Goal: Task Accomplishment & Management: Use online tool/utility

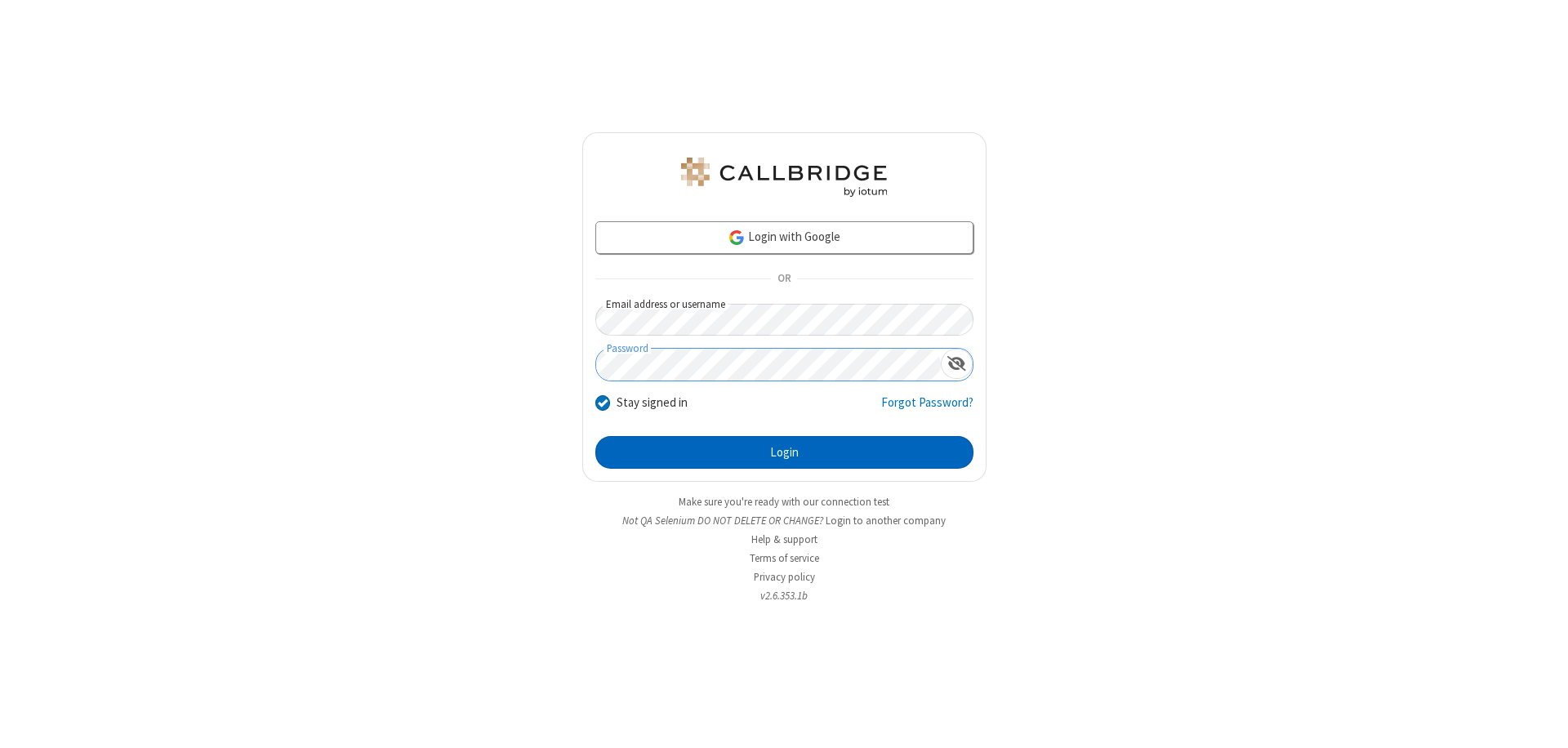
click at [784, 453] on button "Login" at bounding box center [784, 452] width 379 height 32
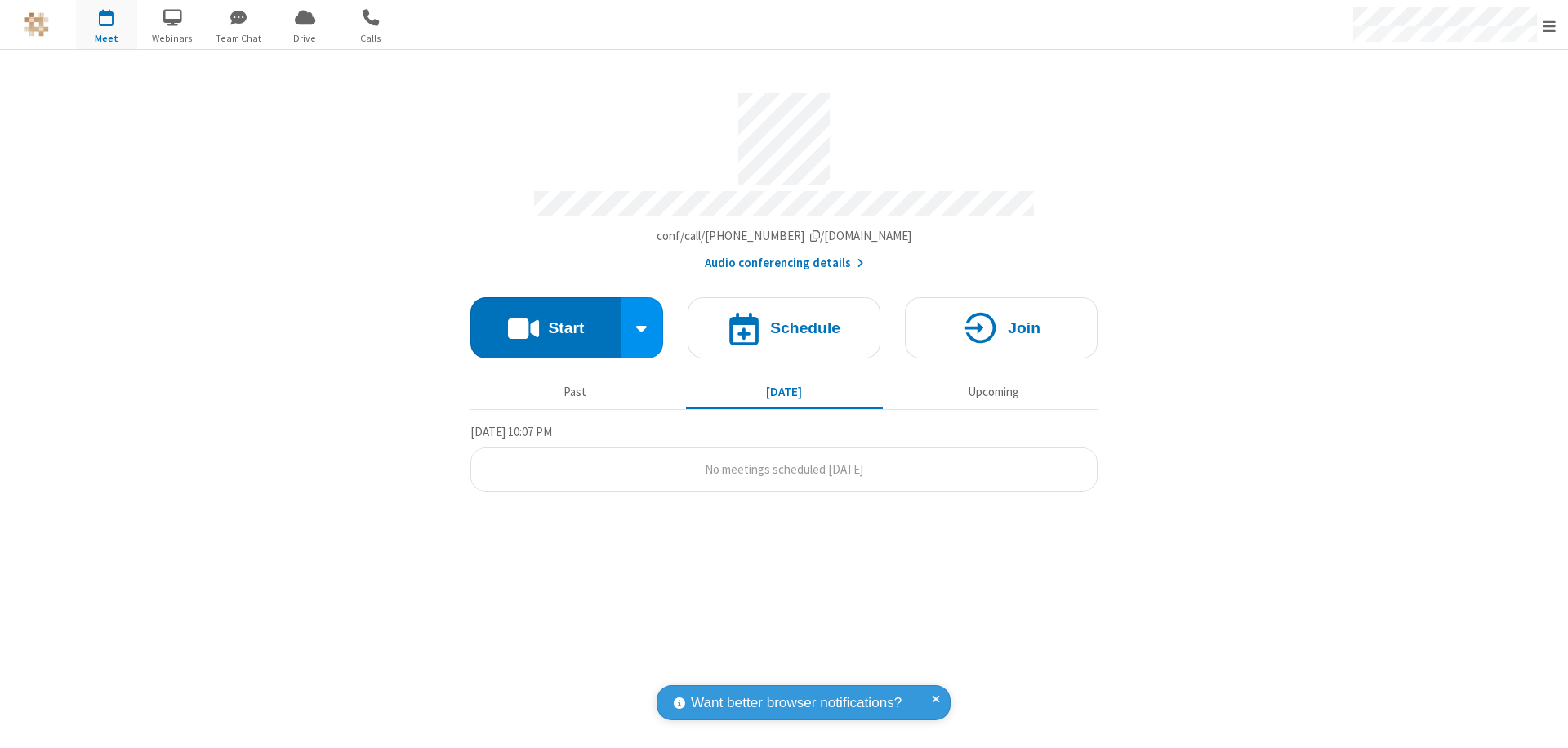
click at [545, 320] on button "Start" at bounding box center [545, 328] width 151 height 61
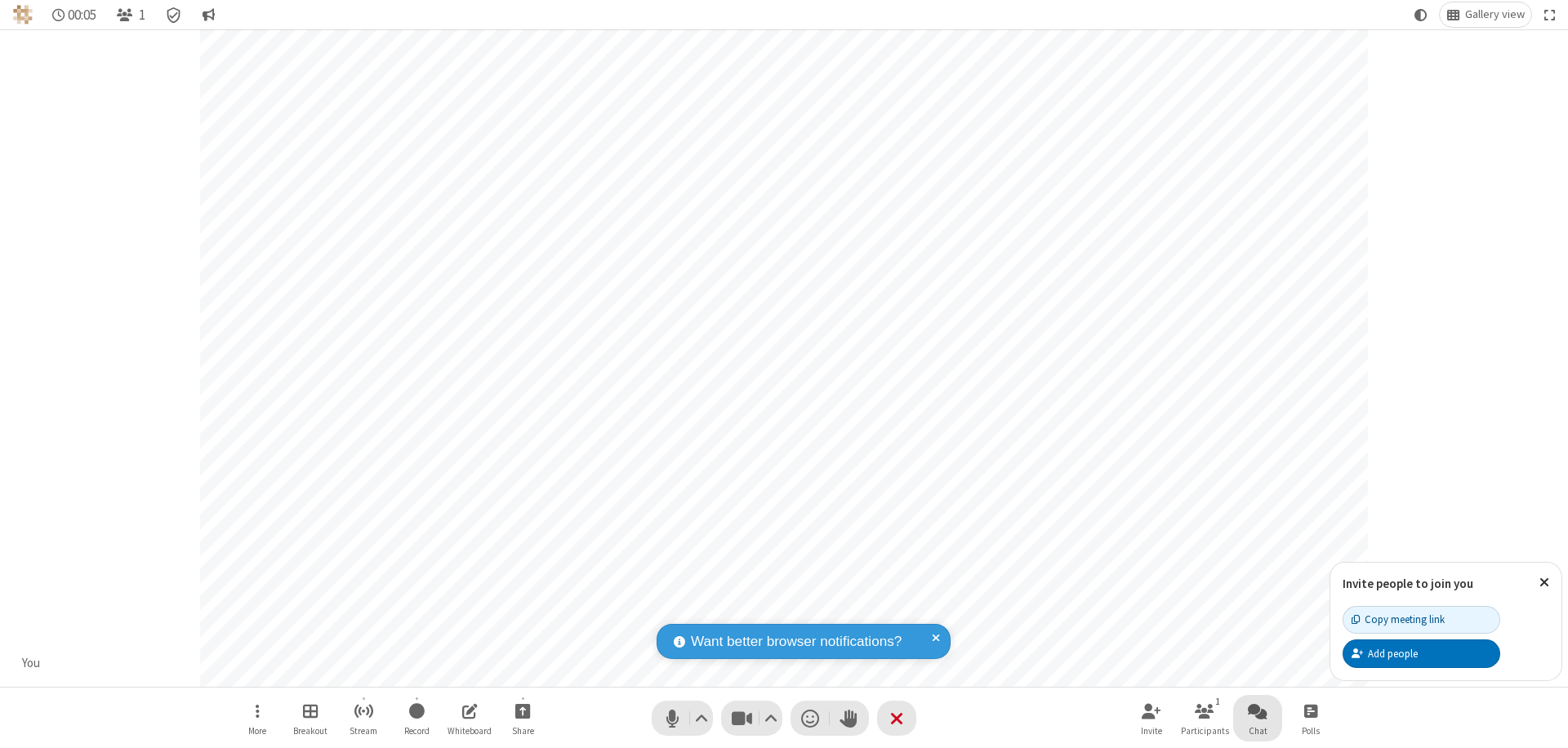
click at [1258, 710] on span "Open chat" at bounding box center [1258, 710] width 20 height 20
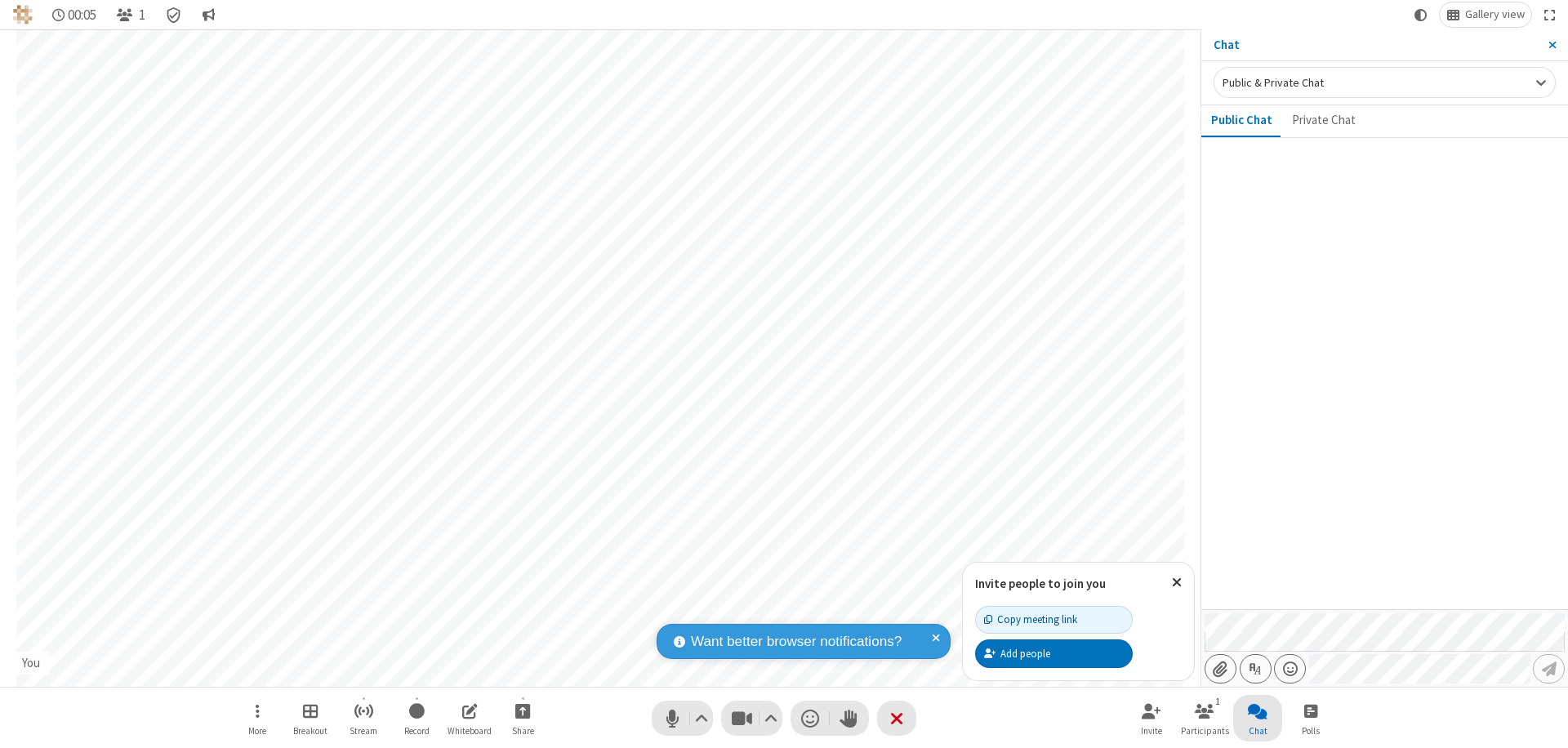
type input "C:\fakepath\doc_test.docx"
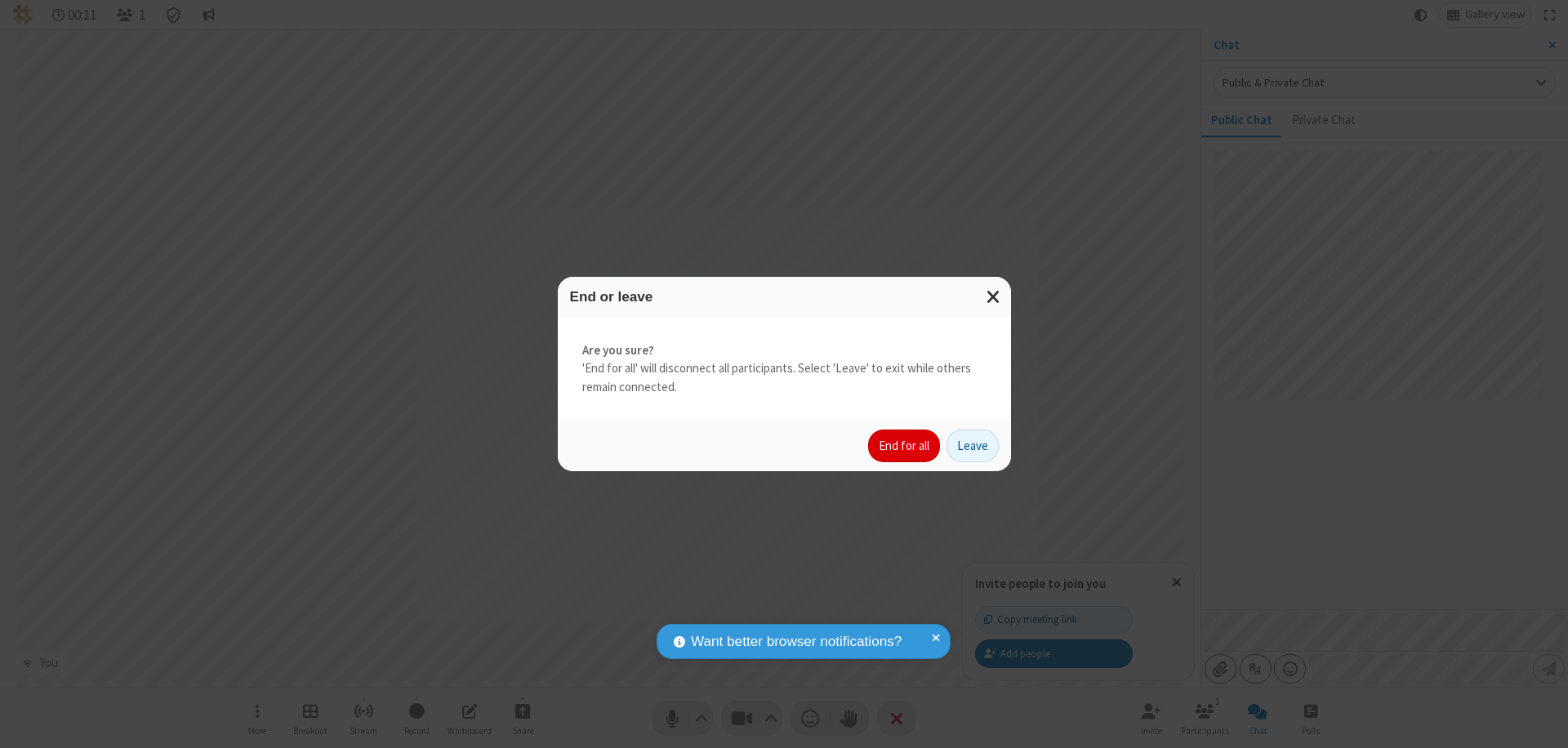
click at [905, 446] on button "End for all" at bounding box center [905, 445] width 72 height 32
